Goal: Transaction & Acquisition: Purchase product/service

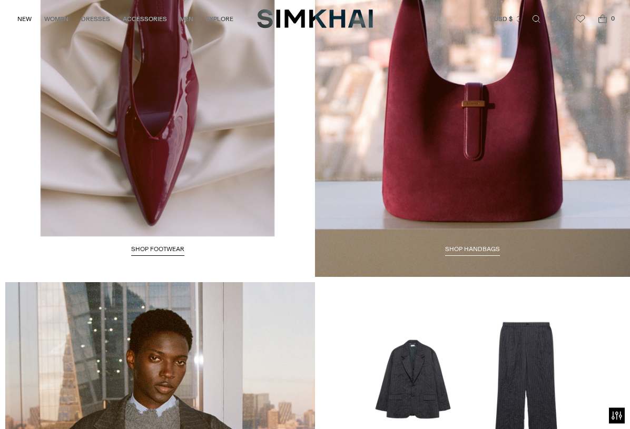
scroll to position [1473, 0]
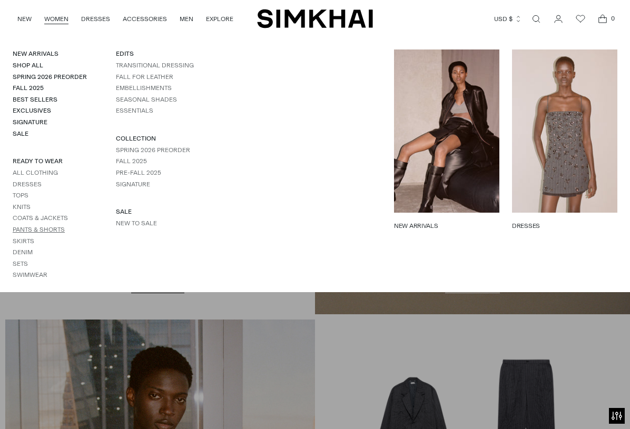
click at [58, 226] on link "Pants & Shorts" at bounding box center [39, 229] width 52 height 7
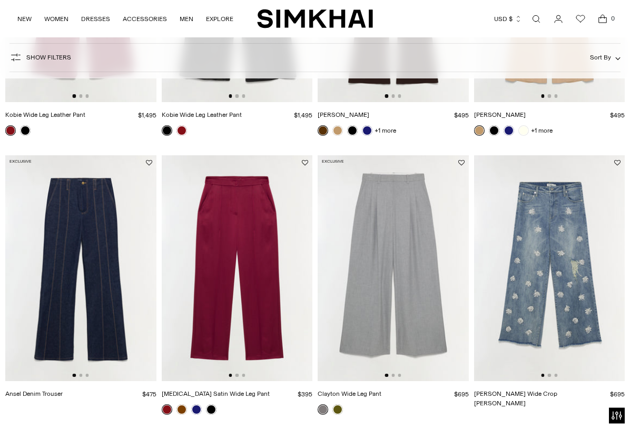
scroll to position [271, 0]
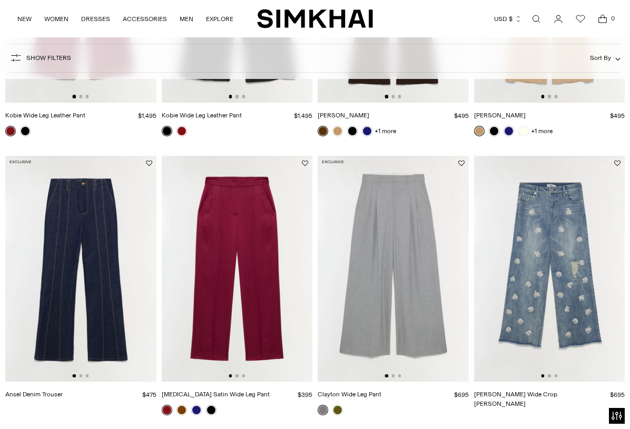
click at [93, 258] on img at bounding box center [80, 269] width 151 height 226
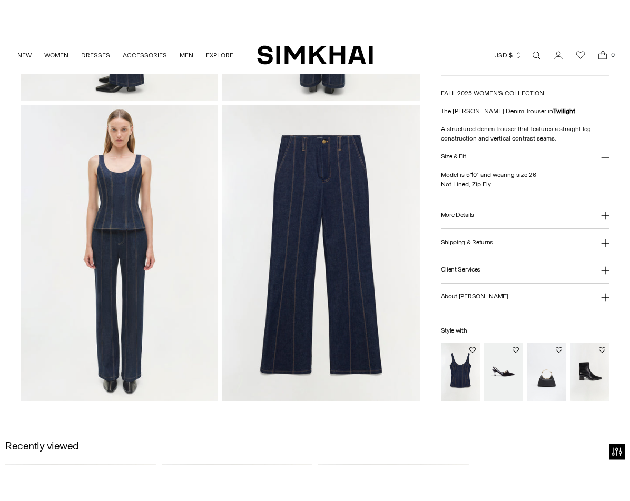
scroll to position [596, 0]
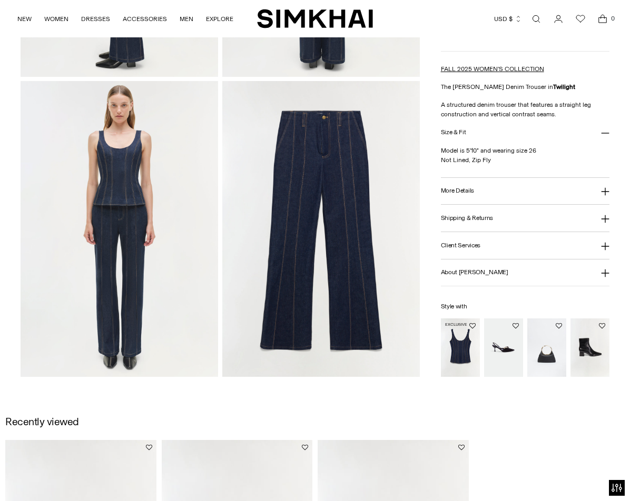
click at [464, 354] on img "Lachlan Denim Bustier Top" at bounding box center [460, 348] width 39 height 58
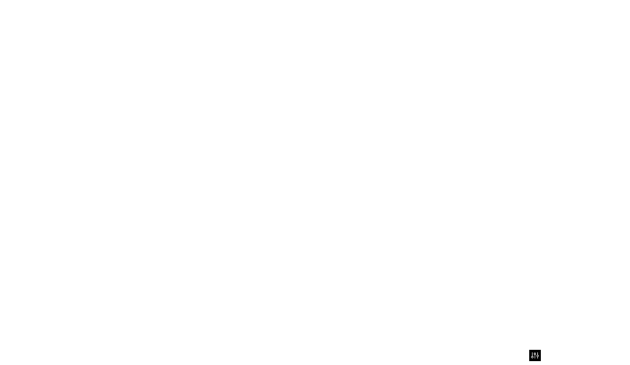
scroll to position [626, 0]
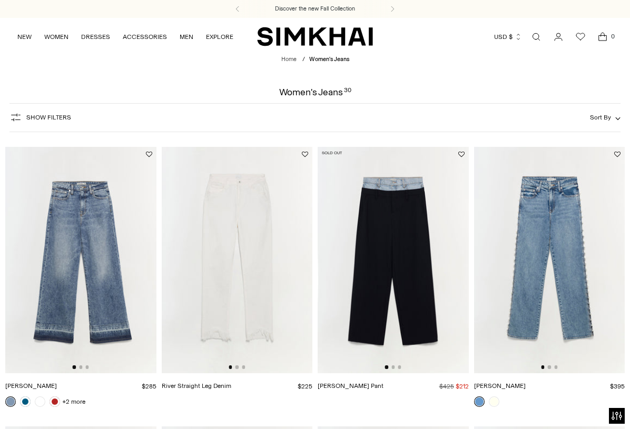
click at [76, 262] on img at bounding box center [80, 260] width 151 height 226
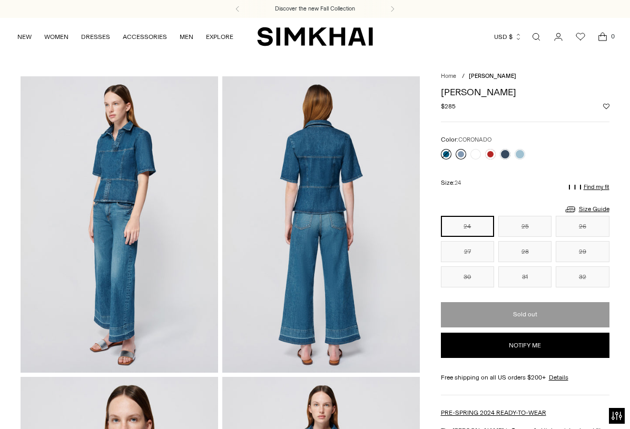
click at [465, 153] on link at bounding box center [461, 154] width 11 height 11
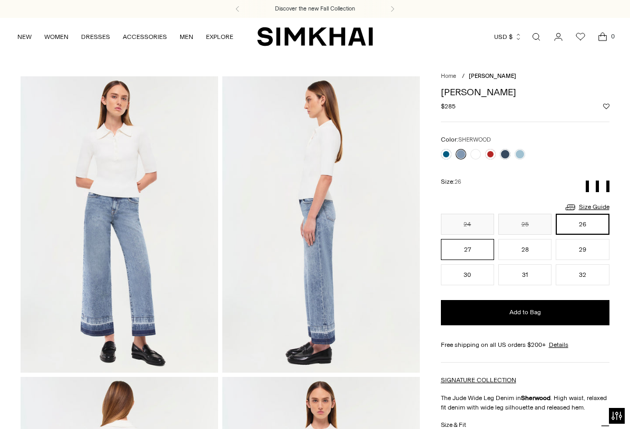
click at [462, 249] on button "27" at bounding box center [467, 249] width 53 height 21
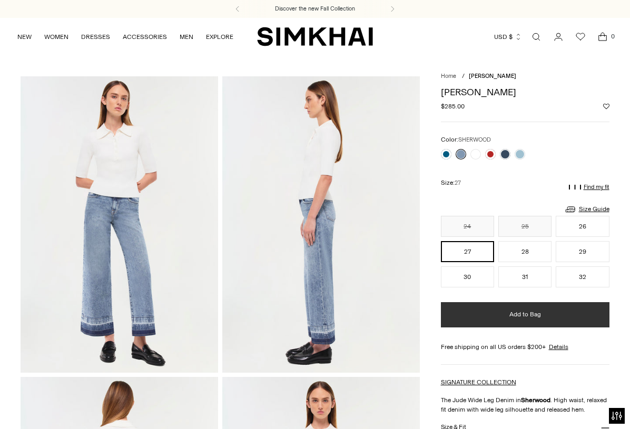
click at [539, 319] on span "Add to Bag" at bounding box center [525, 314] width 32 height 9
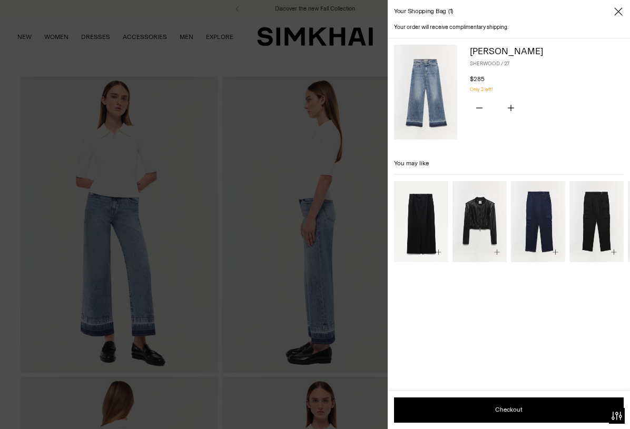
click at [326, 350] on div at bounding box center [315, 214] width 630 height 429
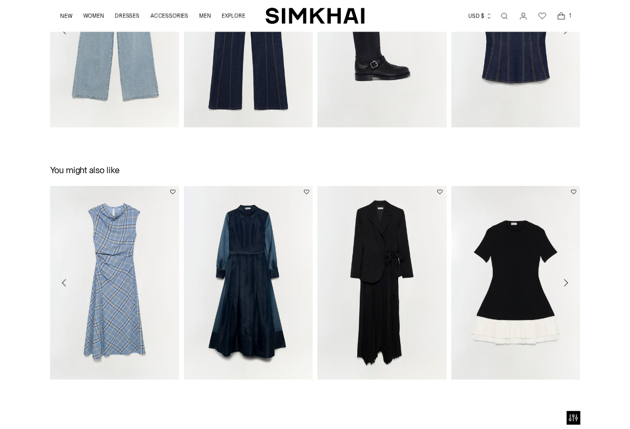
scroll to position [1114, 0]
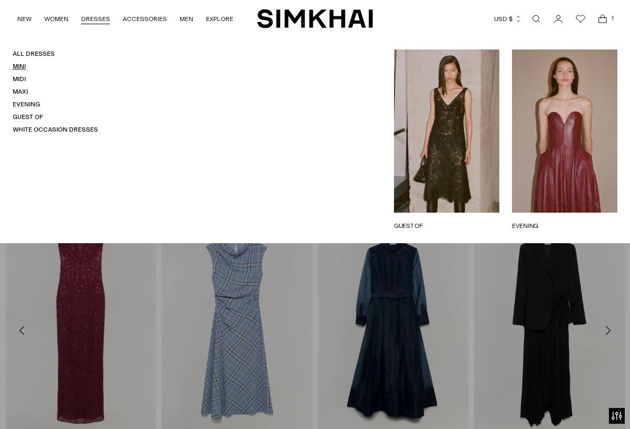
click at [26, 66] on link "Mini" at bounding box center [19, 66] width 13 height 7
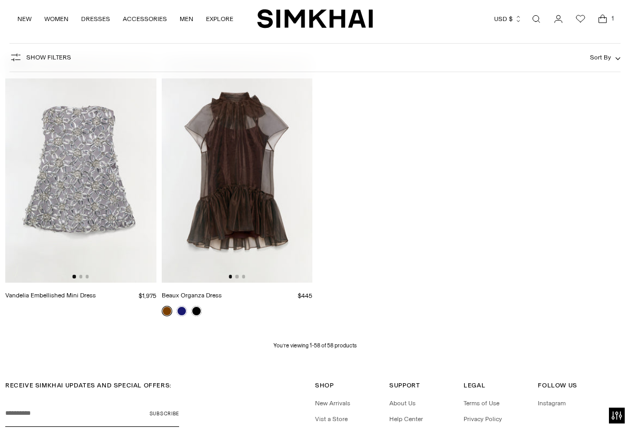
scroll to position [4072, 0]
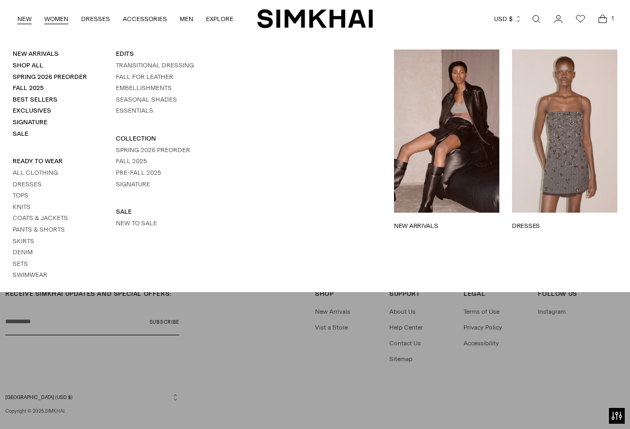
click at [31, 23] on link "NEW" at bounding box center [24, 18] width 14 height 23
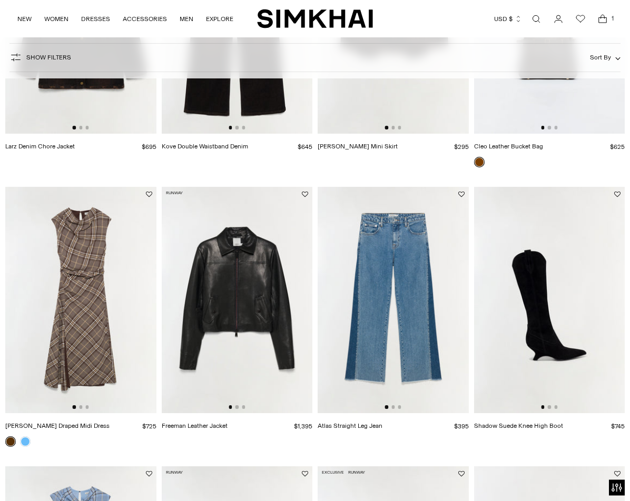
scroll to position [1089, 0]
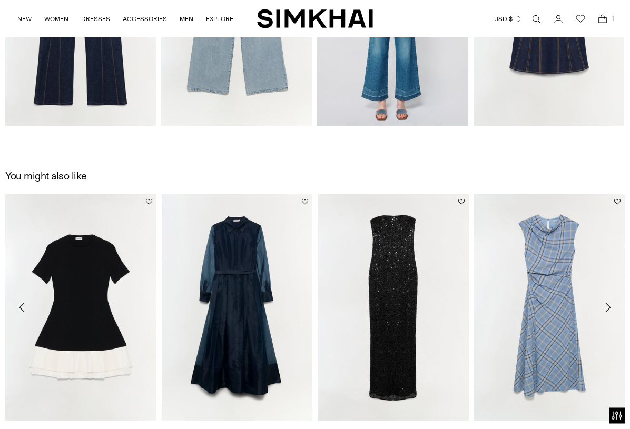
scroll to position [1161, 0]
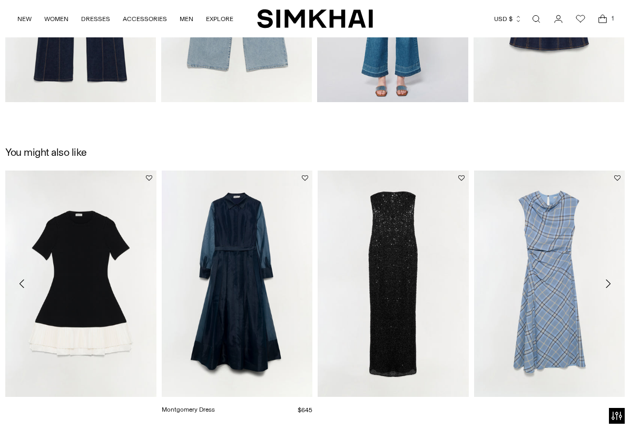
click at [215, 406] on link "Montgomery Dress" at bounding box center [188, 409] width 53 height 7
